Goal: Check status: Check status

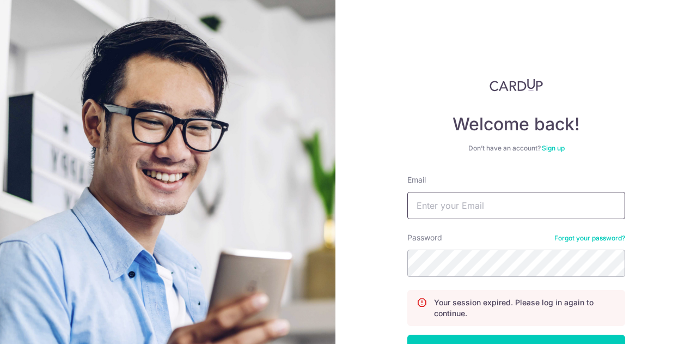
scroll to position [78, 0]
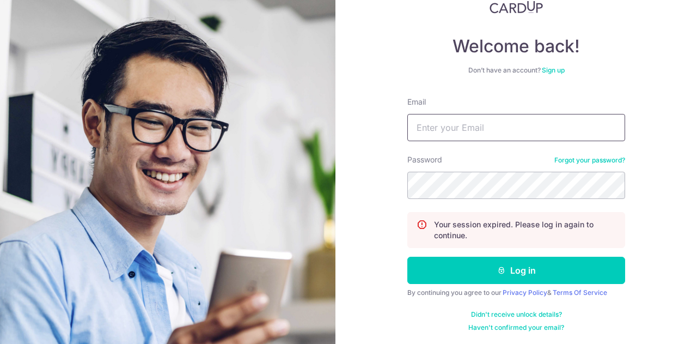
click at [477, 141] on input "Email" at bounding box center [516, 127] width 218 height 27
type input "[EMAIL_ADDRESS][DOMAIN_NAME]"
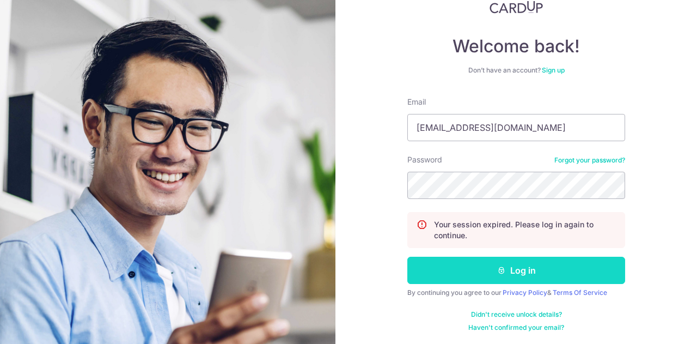
click at [466, 264] on button "Log in" at bounding box center [516, 270] width 218 height 27
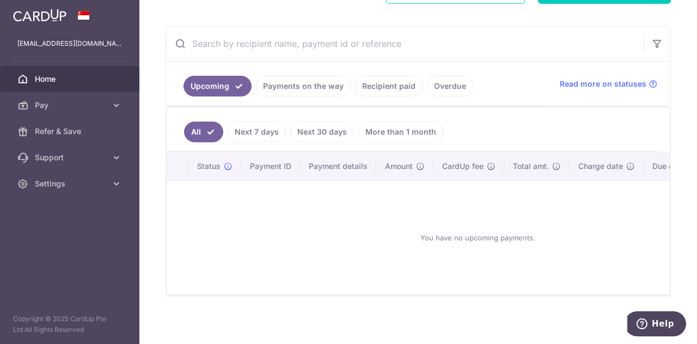
scroll to position [185, 0]
click at [389, 83] on link "Recipient paid" at bounding box center [389, 85] width 68 height 21
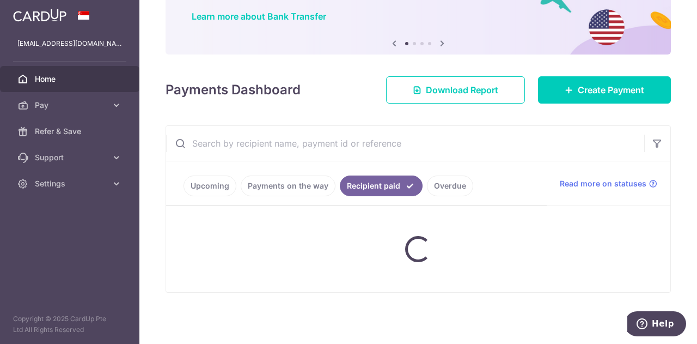
scroll to position [71, 0]
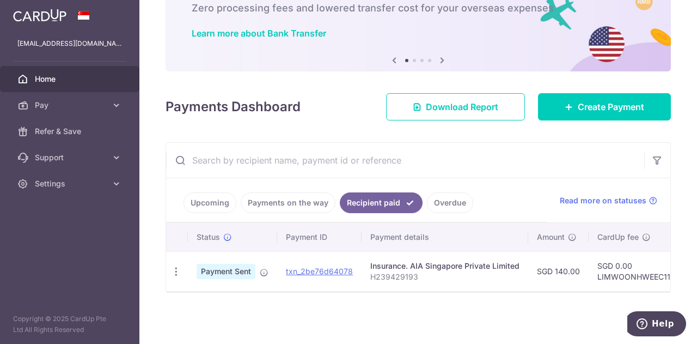
click at [281, 192] on link "Payments on the way" at bounding box center [288, 202] width 95 height 21
